Goal: Task Accomplishment & Management: Complete application form

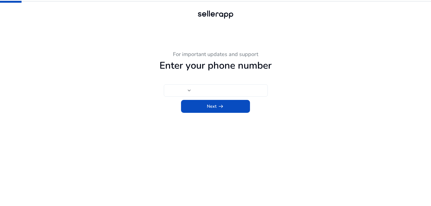
type input "****"
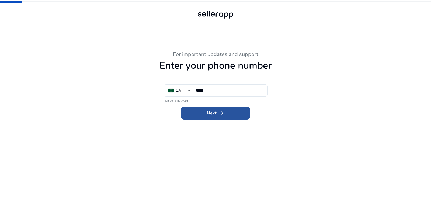
click at [230, 110] on span at bounding box center [215, 113] width 69 height 13
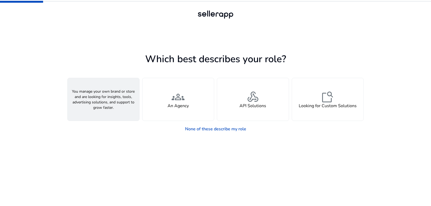
click at [117, 105] on div "person A Seller" at bounding box center [104, 99] width 72 height 43
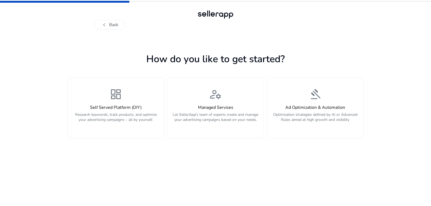
click at [165, 120] on div "dashboard Self Served Platform (DIY) Research keywords, track products, and opt…" at bounding box center [215, 101] width 296 height 73
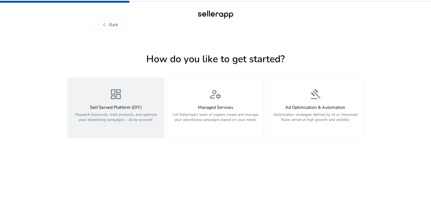
click at [162, 121] on button "dashboard Self Served Platform (DIY) Research keywords, track products, and opt…" at bounding box center [115, 108] width 97 height 60
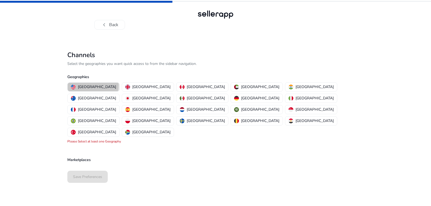
click at [93, 85] on p "[GEOGRAPHIC_DATA]" at bounding box center [97, 87] width 38 height 6
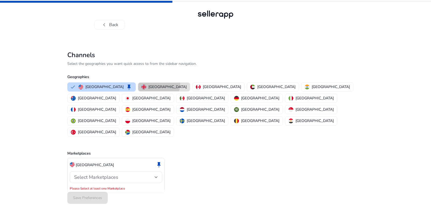
click at [148, 84] on p "[GEOGRAPHIC_DATA]" at bounding box center [167, 87] width 38 height 6
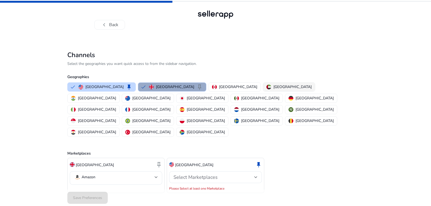
drag, startPoint x: 178, startPoint y: 84, endPoint x: 199, endPoint y: 84, distance: 21.6
click at [178, 84] on button "[GEOGRAPHIC_DATA] keep" at bounding box center [172, 87] width 68 height 9
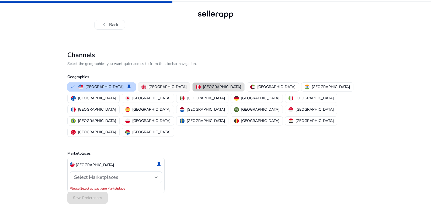
drag, startPoint x: 171, startPoint y: 85, endPoint x: 162, endPoint y: 85, distance: 8.9
click at [196, 85] on img "button" at bounding box center [198, 87] width 5 height 5
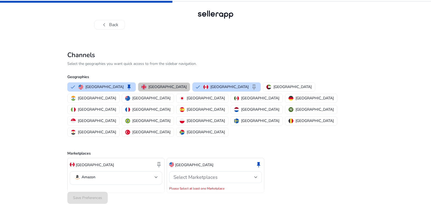
drag, startPoint x: 162, startPoint y: 85, endPoint x: 165, endPoint y: 85, distance: 3.2
click at [162, 86] on button "[GEOGRAPHIC_DATA]" at bounding box center [164, 87] width 52 height 9
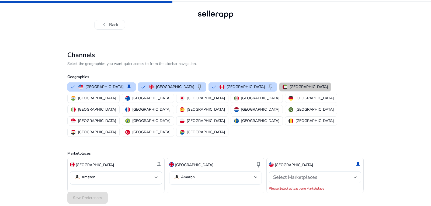
click at [290, 85] on p "[GEOGRAPHIC_DATA]" at bounding box center [309, 87] width 38 height 6
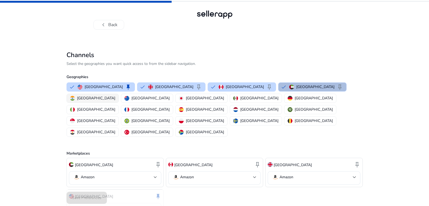
click at [115, 95] on p "[GEOGRAPHIC_DATA]" at bounding box center [96, 98] width 38 height 6
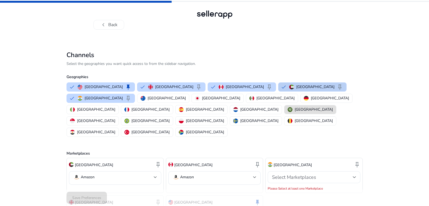
click at [296, 87] on p "[GEOGRAPHIC_DATA]" at bounding box center [315, 87] width 38 height 6
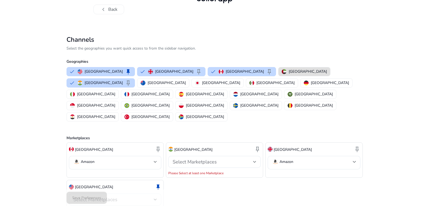
scroll to position [23, 0]
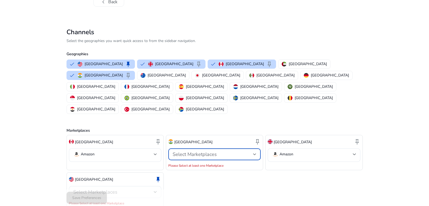
click at [195, 151] on span "Select Marketplaces" at bounding box center [195, 154] width 44 height 6
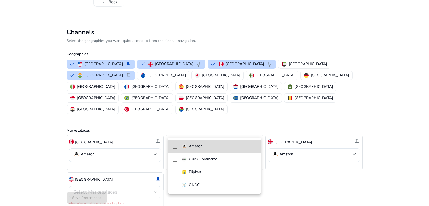
drag, startPoint x: 210, startPoint y: 147, endPoint x: 221, endPoint y: 142, distance: 12.0
click at [210, 147] on span "Amazon" at bounding box center [219, 146] width 75 height 6
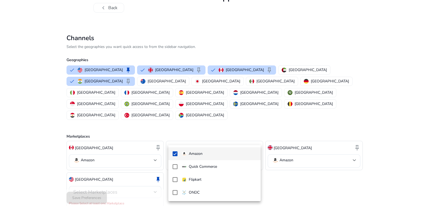
click at [286, 161] on div at bounding box center [214, 103] width 429 height 206
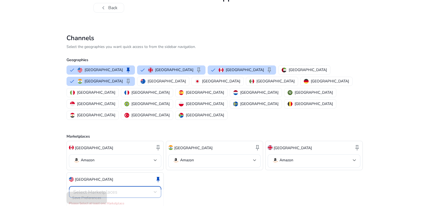
click at [116, 189] on span "Select Marketplaces" at bounding box center [95, 192] width 44 height 6
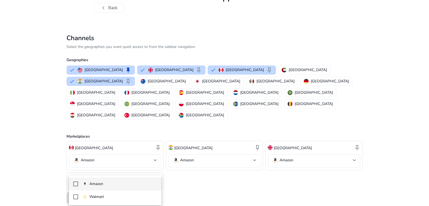
click at [102, 182] on p "Amazon" at bounding box center [96, 184] width 14 height 6
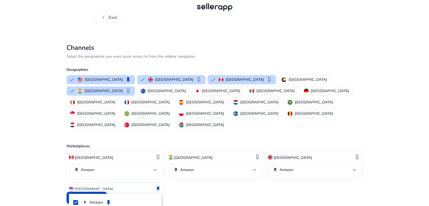
scroll to position [11, 0]
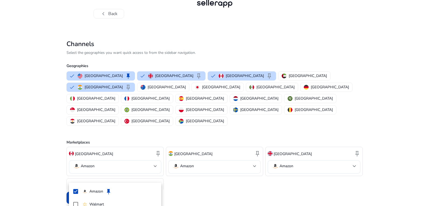
click at [123, 171] on div at bounding box center [214, 103] width 429 height 206
click at [79, 197] on span "Save Preferences" at bounding box center [86, 198] width 29 height 6
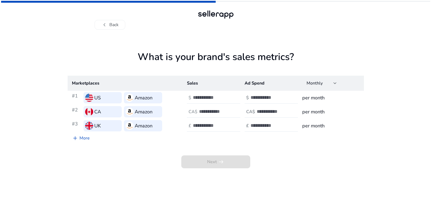
scroll to position [0, 0]
click at [224, 99] on input "number" at bounding box center [211, 98] width 36 height 6
click at [229, 96] on input "*" at bounding box center [211, 98] width 36 height 6
click at [229, 99] on input "*" at bounding box center [211, 98] width 36 height 6
click at [226, 96] on input "*" at bounding box center [211, 98] width 36 height 6
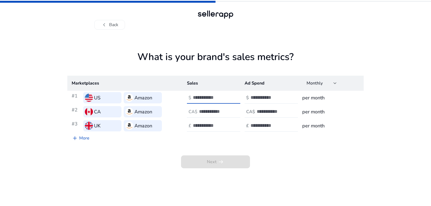
click at [226, 96] on input "*" at bounding box center [211, 98] width 36 height 6
type input "**"
click at [226, 96] on input "**" at bounding box center [211, 98] width 36 height 6
click at [271, 96] on input "number" at bounding box center [269, 98] width 36 height 6
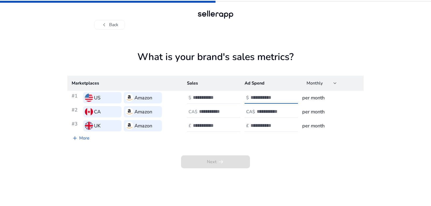
click at [281, 96] on input "number" at bounding box center [269, 98] width 36 height 6
click at [283, 96] on input "number" at bounding box center [269, 98] width 36 height 6
click at [283, 96] on input "*" at bounding box center [269, 98] width 36 height 6
click at [285, 96] on input "*" at bounding box center [269, 98] width 36 height 6
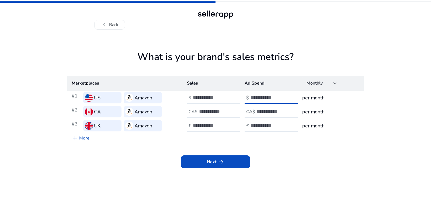
type input "*"
click at [285, 96] on input "*" at bounding box center [269, 98] width 36 height 6
drag, startPoint x: 293, startPoint y: 109, endPoint x: 300, endPoint y: 107, distance: 6.6
click at [295, 109] on div at bounding box center [281, 112] width 49 height 12
drag, startPoint x: 113, startPoint y: 20, endPoint x: 129, endPoint y: 19, distance: 16.2
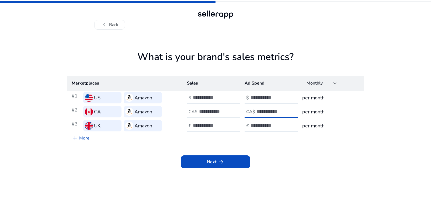
click at [116, 20] on div "chevron_left Back" at bounding box center [215, 19] width 243 height 20
